Goal: Task Accomplishment & Management: Complete application form

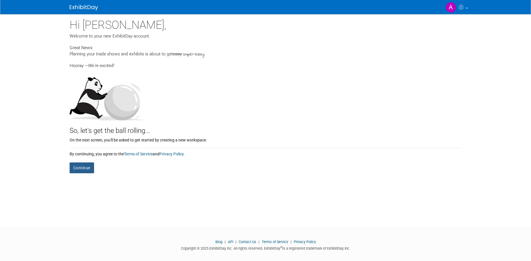
click at [87, 171] on button "Continue" at bounding box center [82, 168] width 24 height 11
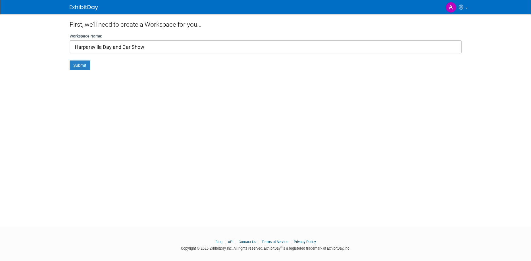
type input "Harpersville Day and Car Show"
click at [82, 70] on div "First, we'll need to create a Workspace for you... Workspace Name: Harpersville…" at bounding box center [265, 115] width 401 height 202
click at [82, 67] on button "Submit" at bounding box center [80, 66] width 21 height 10
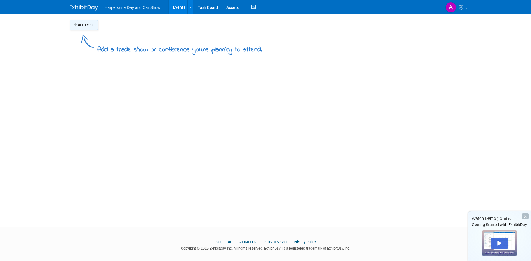
click at [92, 26] on button "Add Event" at bounding box center [84, 25] width 28 height 10
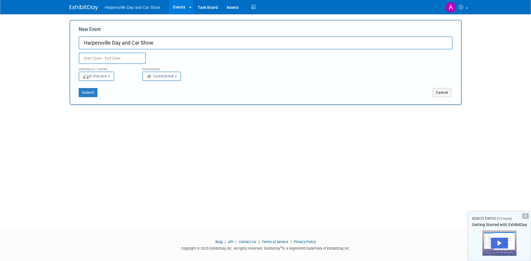
type input "Harpersville Day and Car Show"
click at [105, 57] on input "text" at bounding box center [112, 58] width 67 height 11
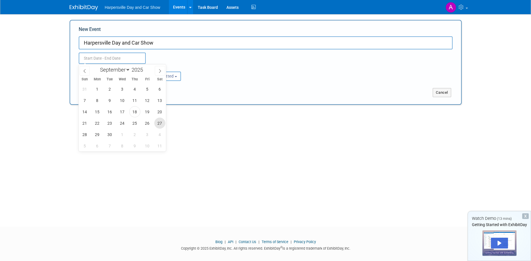
click at [159, 123] on span "27" at bounding box center [159, 123] width 11 height 11
click at [161, 124] on span "27" at bounding box center [159, 123] width 11 height 11
type input "[DATE] to [DATE]"
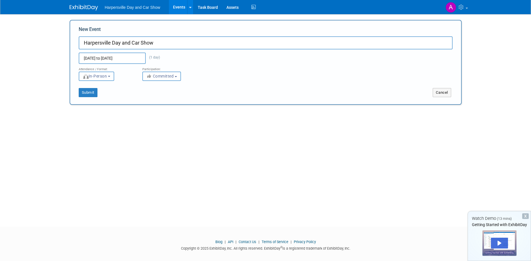
click at [107, 77] on span "In-Person" at bounding box center [95, 76] width 24 height 5
click at [101, 89] on label "In-Person" at bounding box center [98, 88] width 33 height 8
click at [84, 89] on input "In-Person" at bounding box center [82, 88] width 4 height 4
click at [156, 74] on span "Committed" at bounding box center [160, 76] width 28 height 5
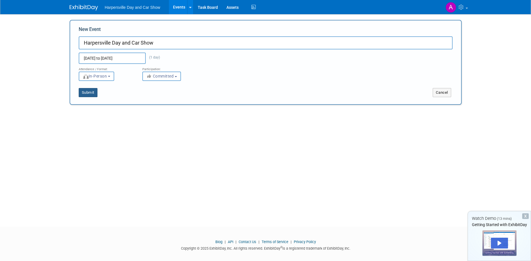
click at [88, 95] on button "Submit" at bounding box center [88, 92] width 19 height 9
type input "Harpersville Day and Car Show"
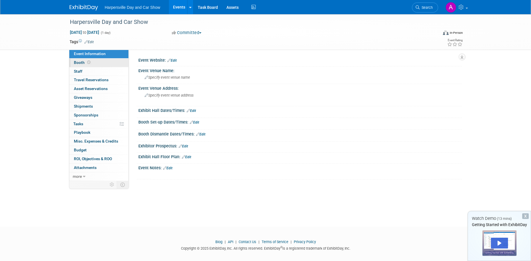
click at [80, 64] on span "Booth" at bounding box center [83, 62] width 18 height 5
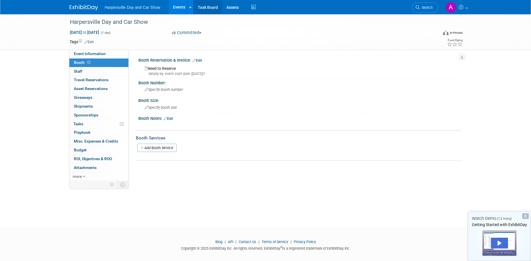
click at [203, 4] on link "Task Board" at bounding box center [208, 7] width 29 height 14
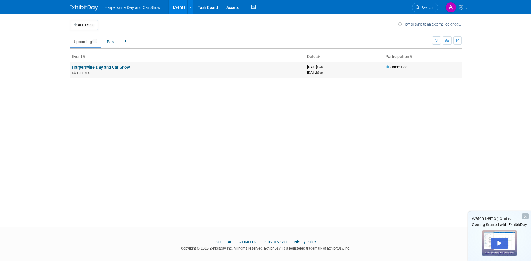
click at [111, 67] on link "Harpersville Day and Car Show" at bounding box center [101, 67] width 58 height 5
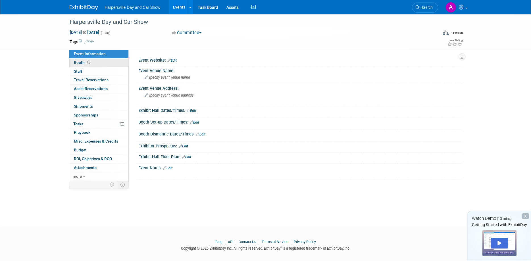
click at [80, 64] on span "Booth" at bounding box center [83, 62] width 18 height 5
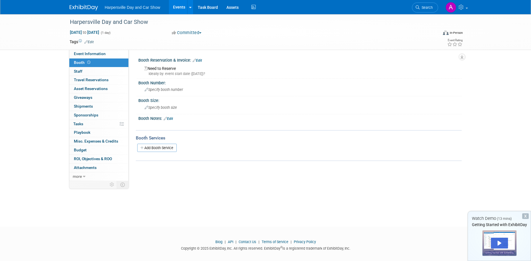
click at [202, 61] on link "Edit" at bounding box center [197, 61] width 9 height 4
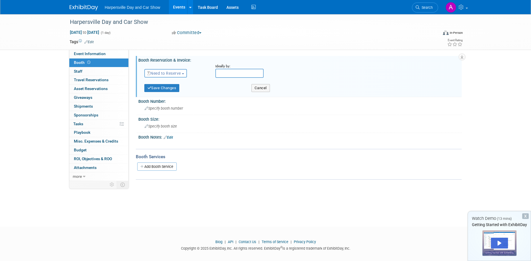
click at [184, 73] on span "button" at bounding box center [183, 73] width 2 height 1
drag, startPoint x: 233, startPoint y: 77, endPoint x: 243, endPoint y: 34, distance: 44.7
click at [233, 75] on input "text" at bounding box center [239, 73] width 48 height 9
